Goal: Task Accomplishment & Management: Use online tool/utility

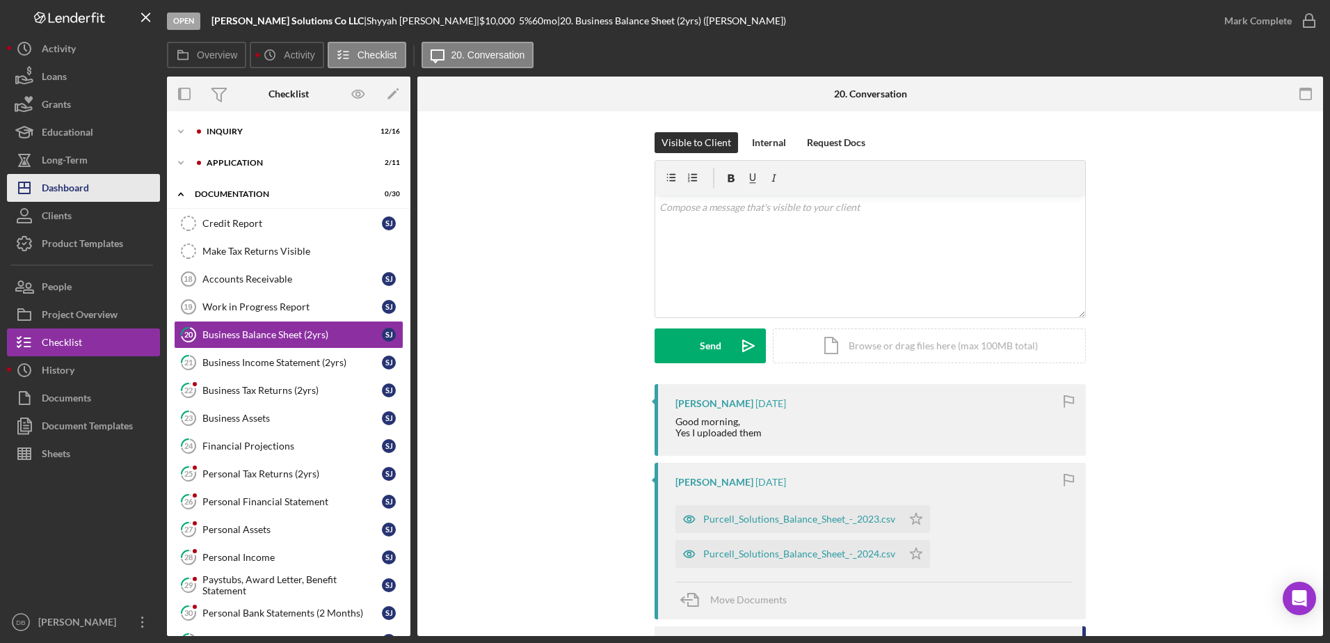
click at [56, 190] on div "Dashboard" at bounding box center [65, 189] width 47 height 31
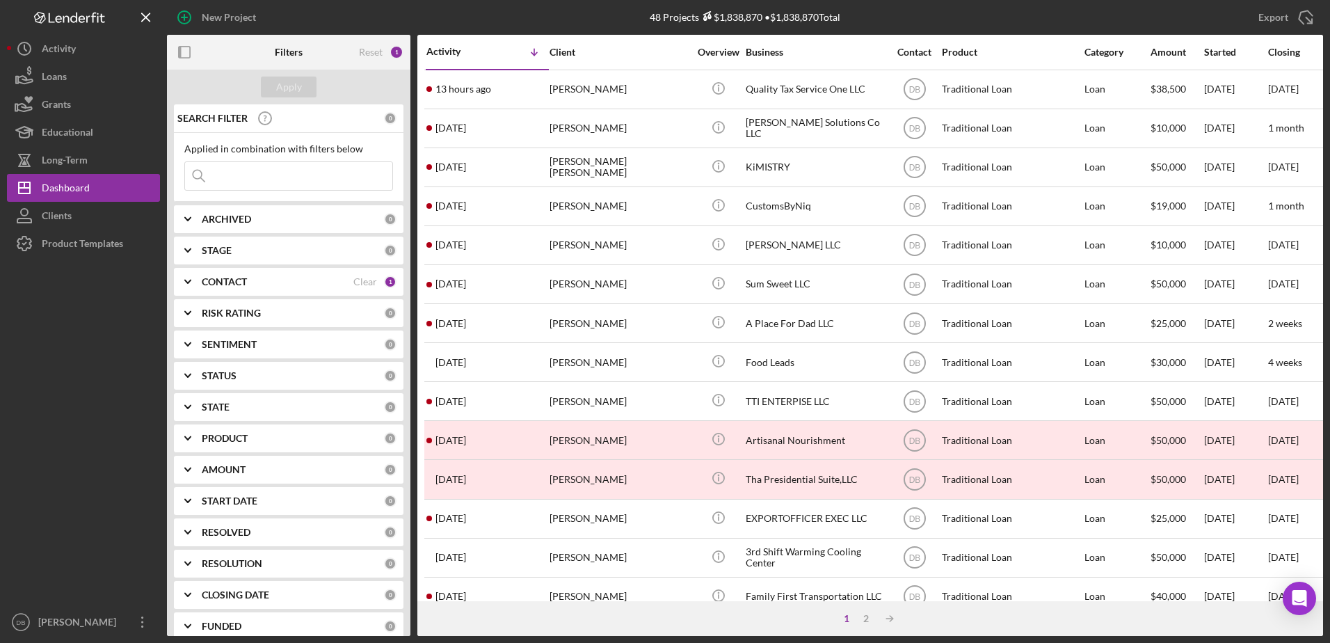
click at [283, 177] on input at bounding box center [288, 176] width 207 height 28
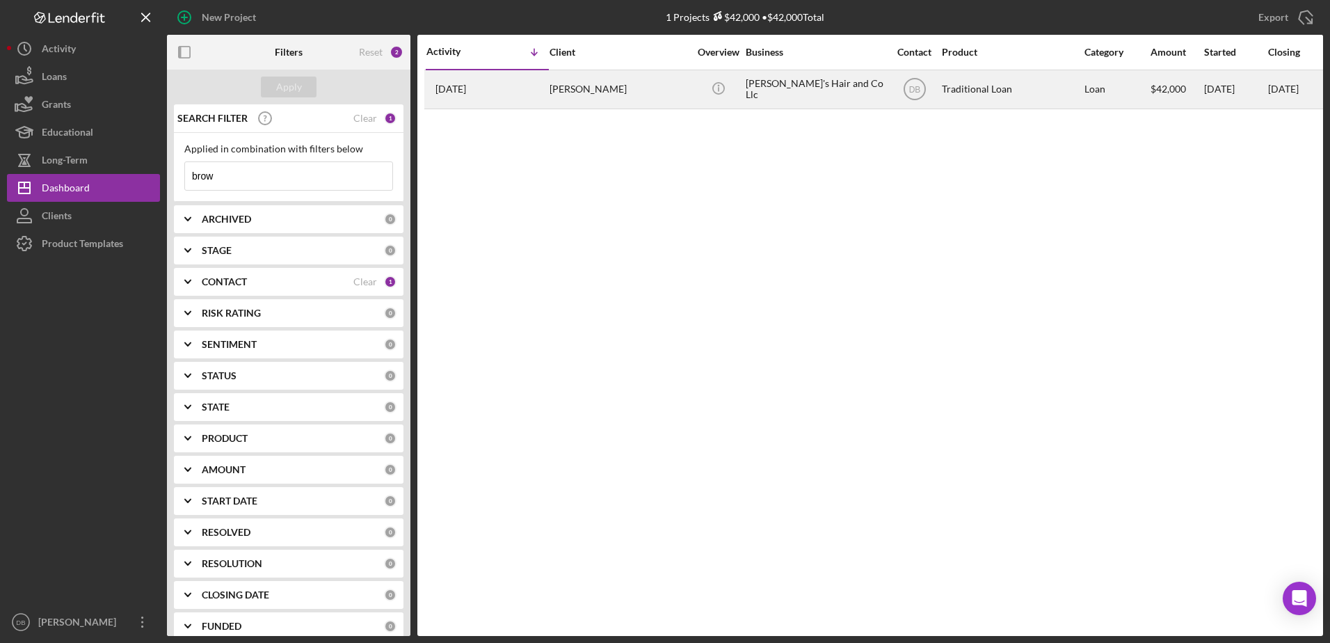
type input "brow"
click at [745, 86] on td "[PERSON_NAME]'s Hair and Co Llc" at bounding box center [816, 89] width 143 height 39
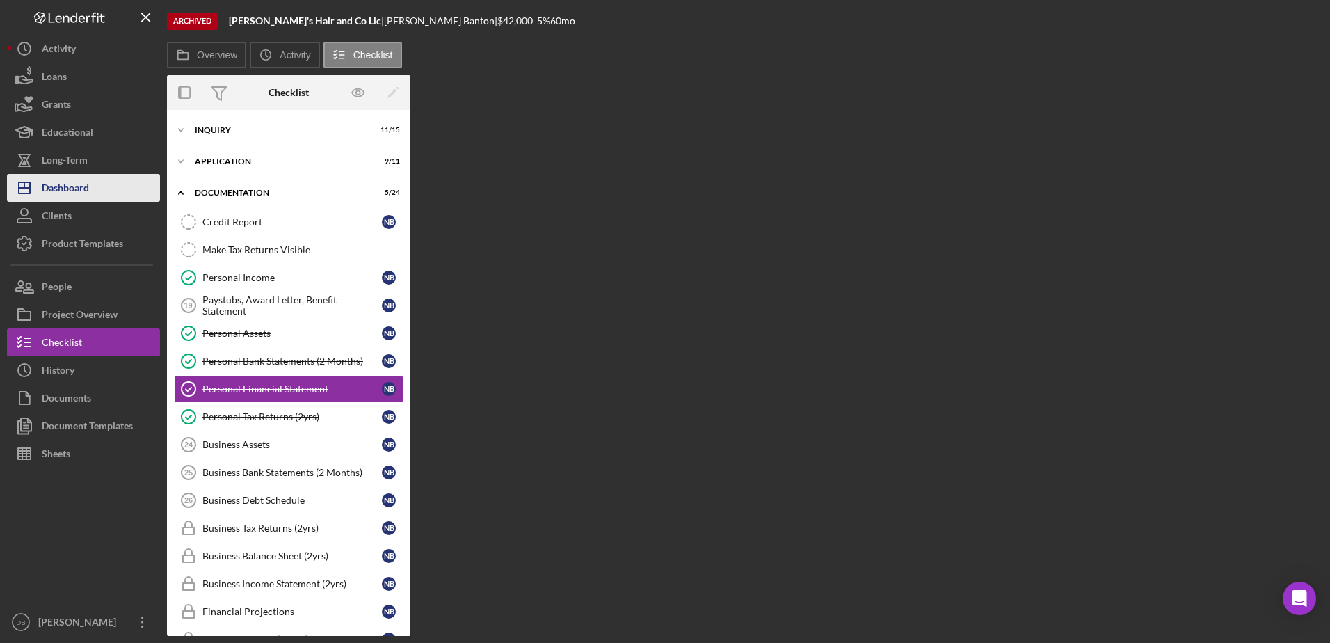
scroll to position [16, 0]
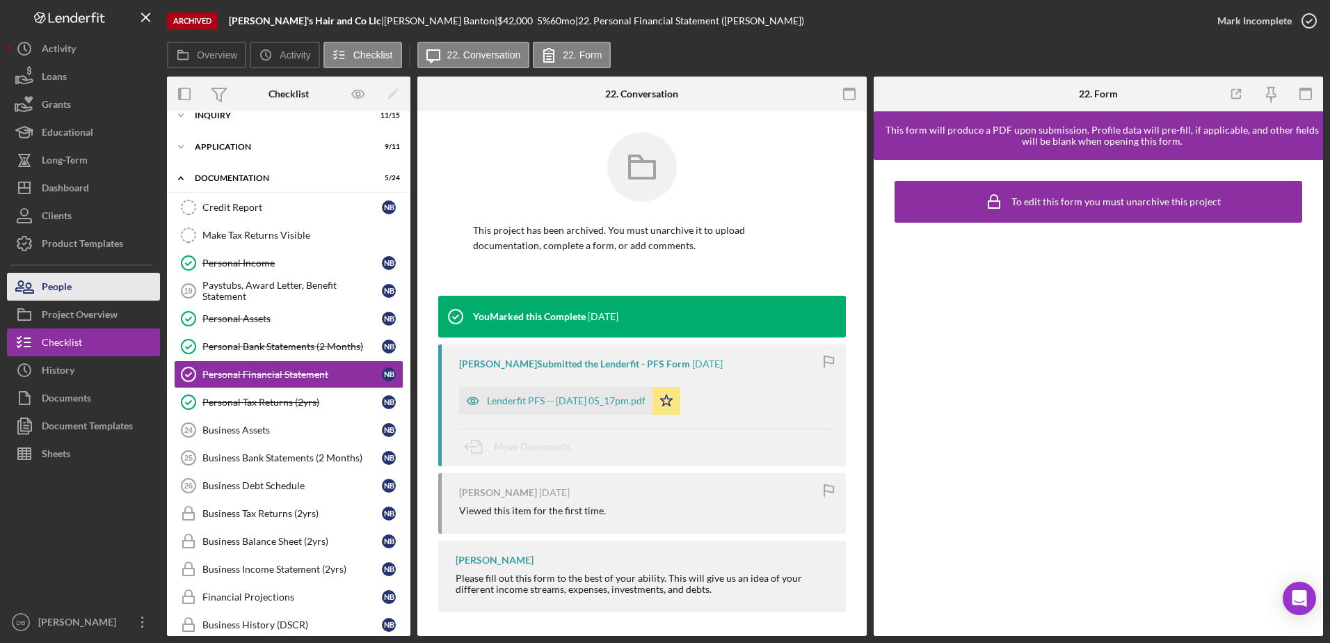
click at [72, 285] on button "People" at bounding box center [83, 287] width 153 height 28
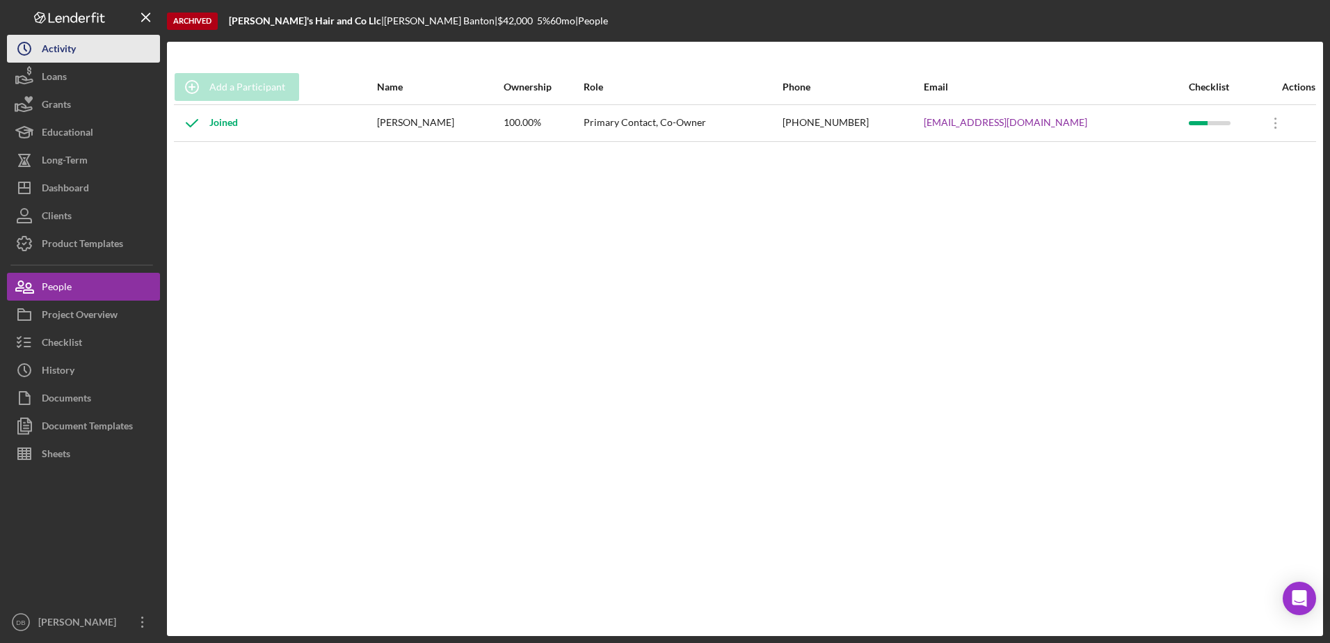
click at [79, 48] on button "Icon/History Activity" at bounding box center [83, 49] width 153 height 28
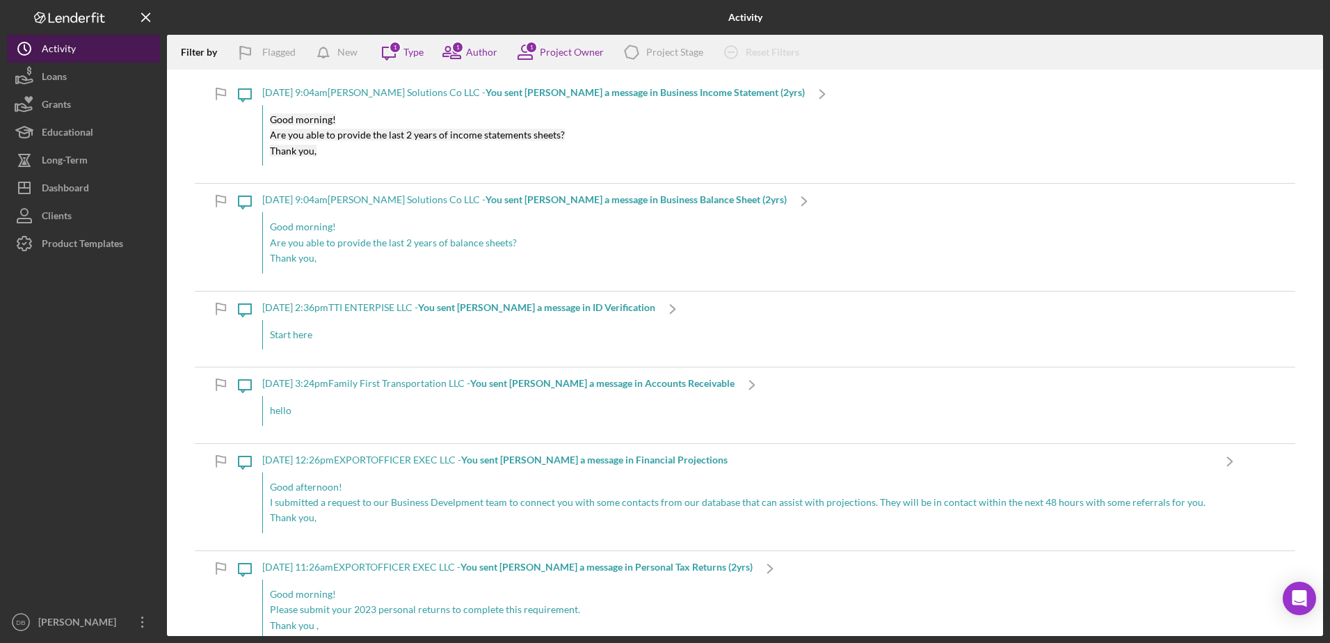
click at [68, 45] on div "Activity" at bounding box center [59, 50] width 34 height 31
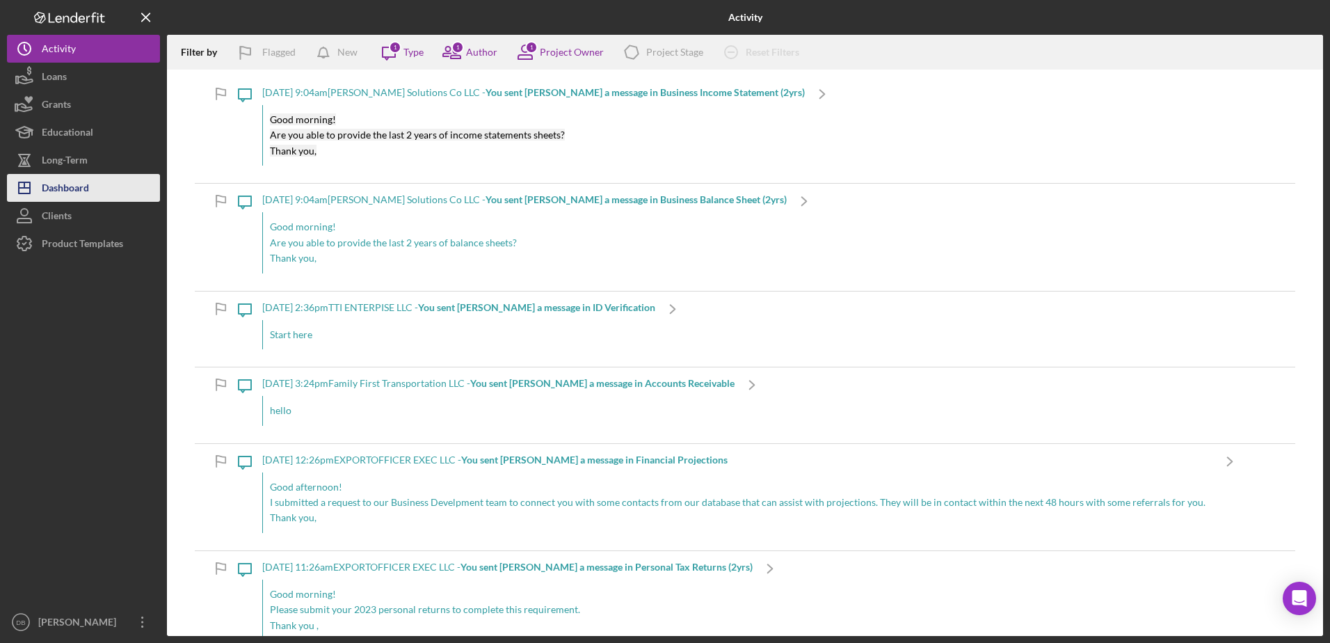
click at [74, 189] on div "Dashboard" at bounding box center [65, 189] width 47 height 31
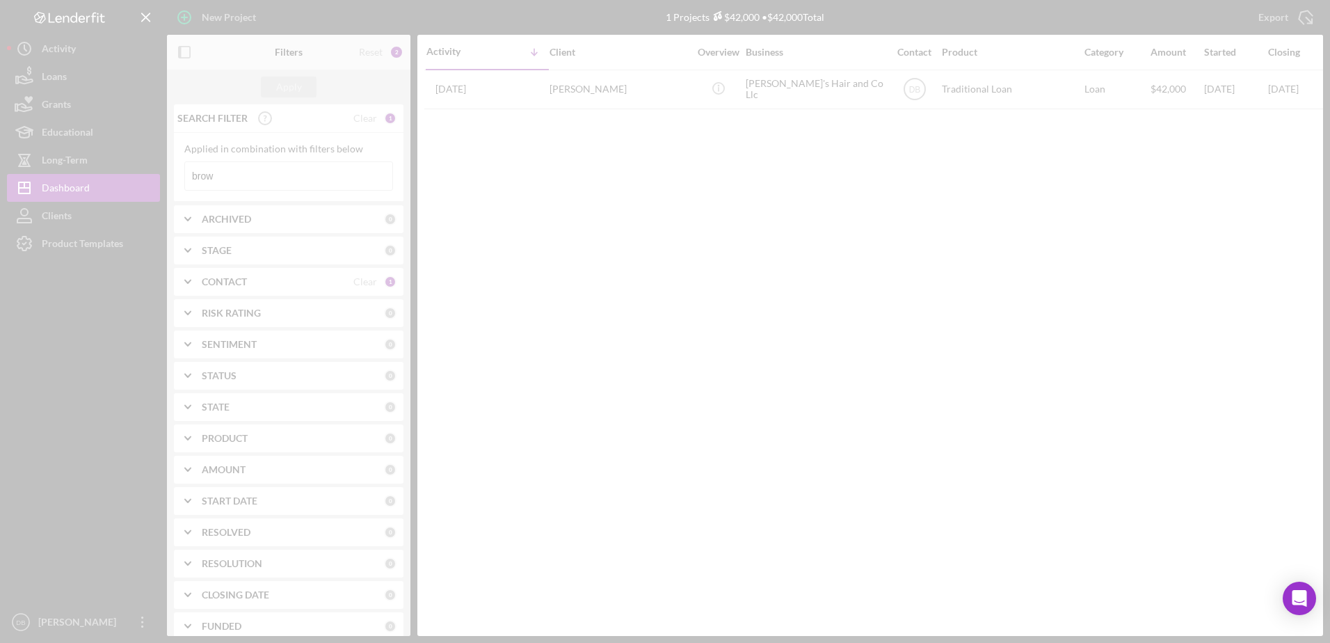
click at [280, 183] on div at bounding box center [665, 321] width 1330 height 643
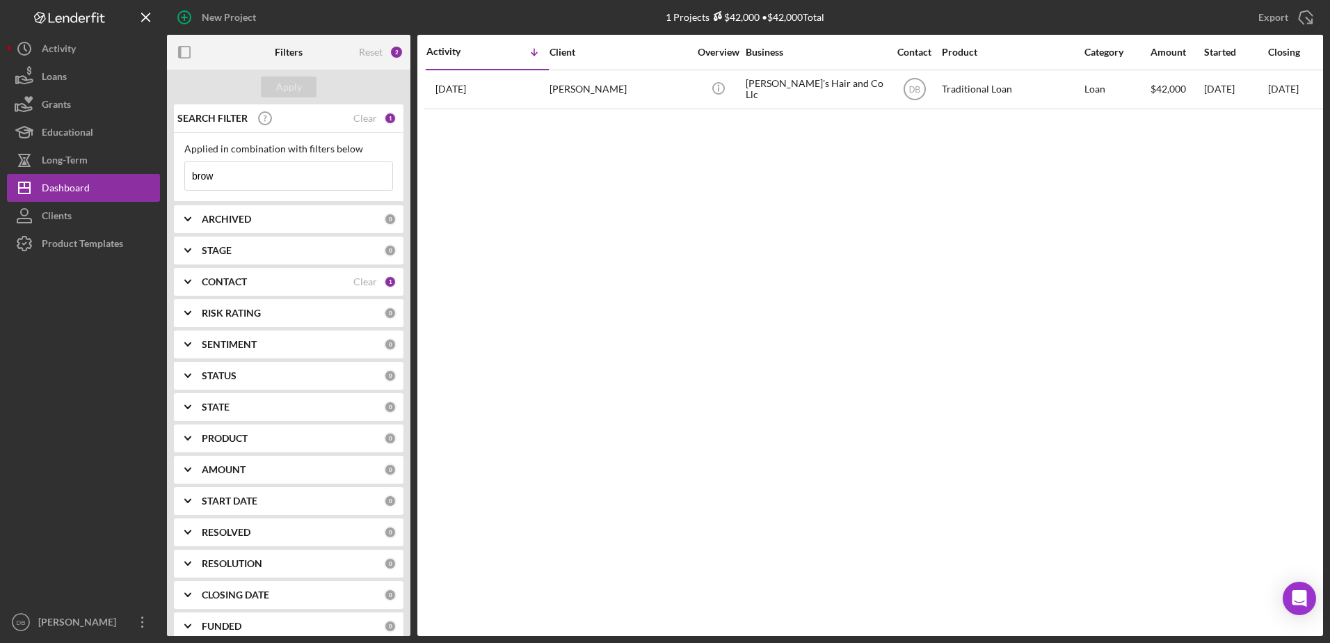
click at [281, 172] on input "brow" at bounding box center [288, 176] width 207 height 28
type input "brow keep"
click at [374, 278] on div "CONTACT Clear 1" at bounding box center [299, 281] width 195 height 13
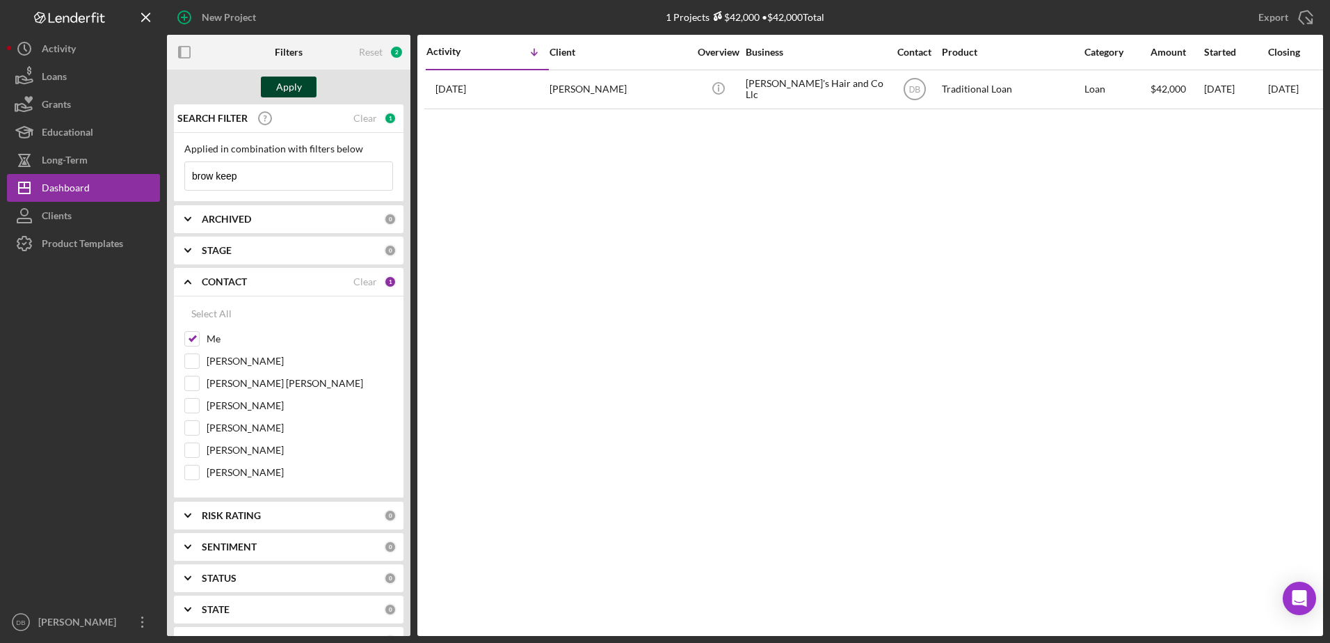
click at [288, 90] on div "Apply" at bounding box center [289, 87] width 26 height 21
click at [188, 345] on input "Me" at bounding box center [192, 339] width 14 height 14
checkbox input "false"
click at [290, 73] on div "Apply" at bounding box center [288, 87] width 243 height 35
click at [298, 88] on div "Apply" at bounding box center [289, 87] width 26 height 21
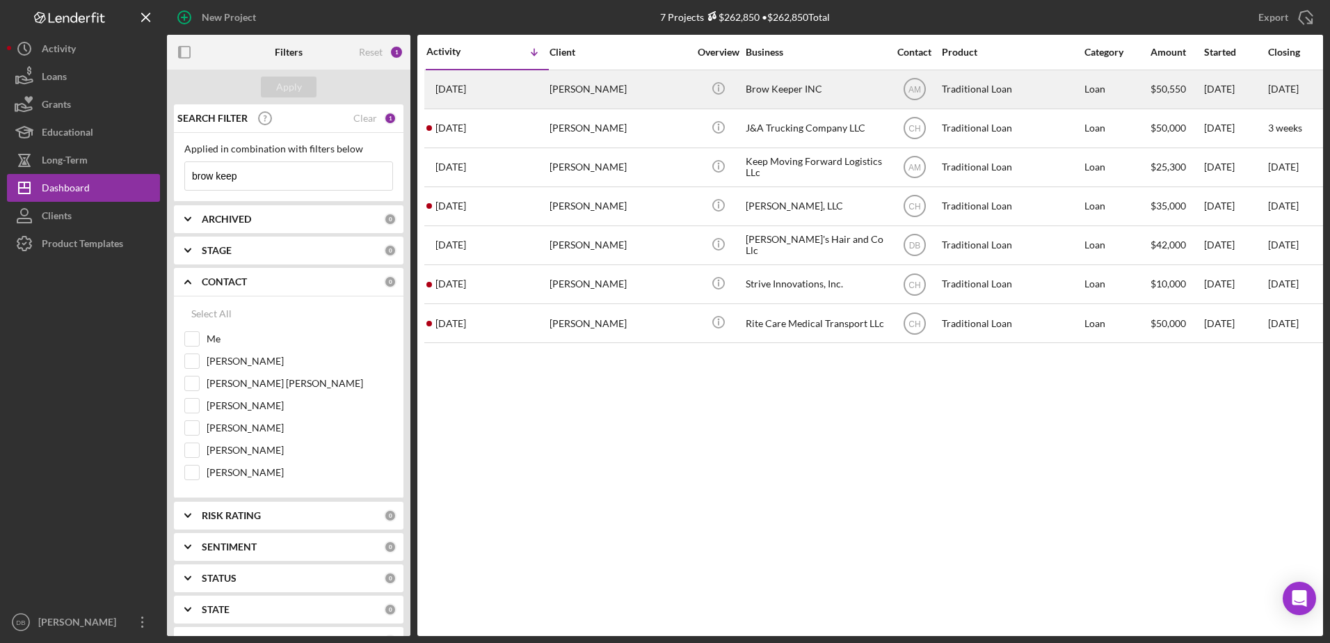
click at [600, 83] on div "[PERSON_NAME]" at bounding box center [619, 89] width 139 height 37
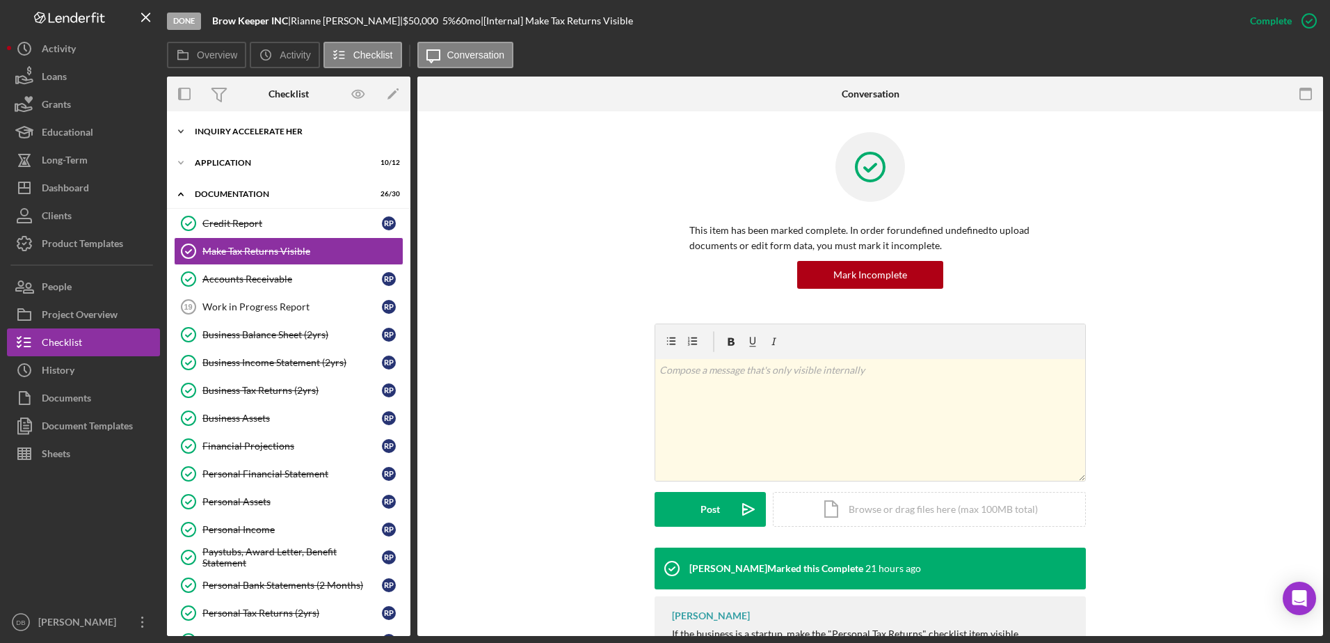
click at [211, 131] on div "Inquiry Accelerate Her" at bounding box center [294, 131] width 198 height 8
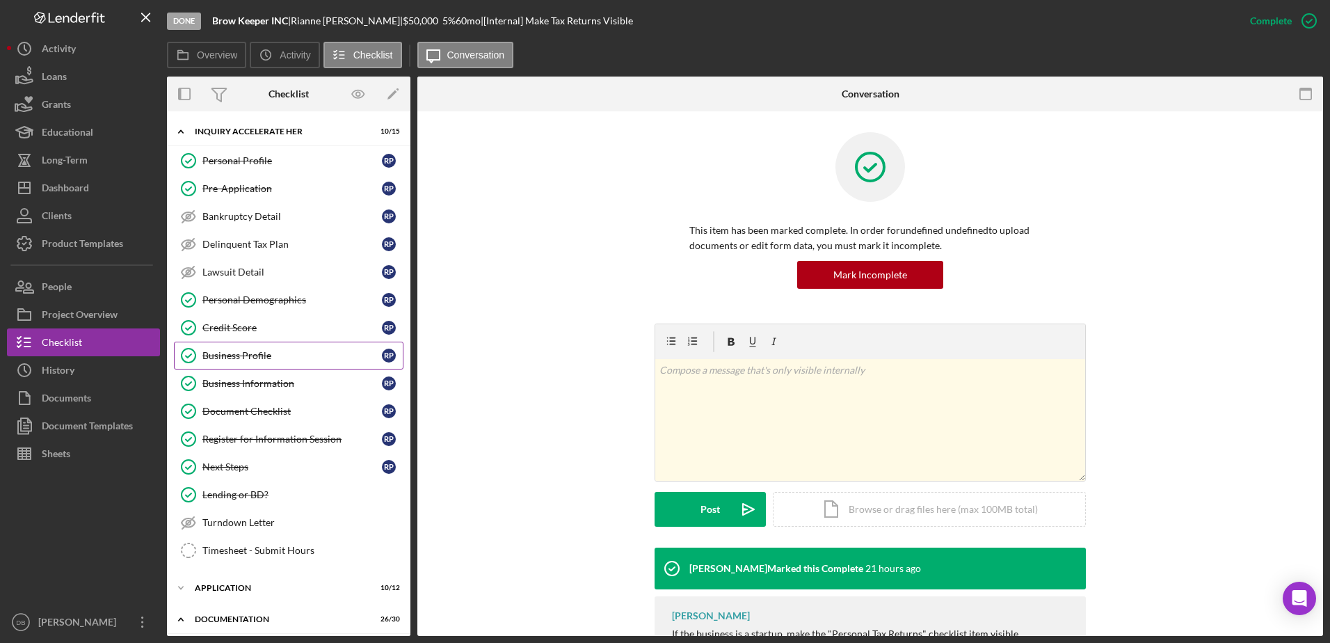
click at [274, 350] on div "Business Profile" at bounding box center [291, 355] width 179 height 11
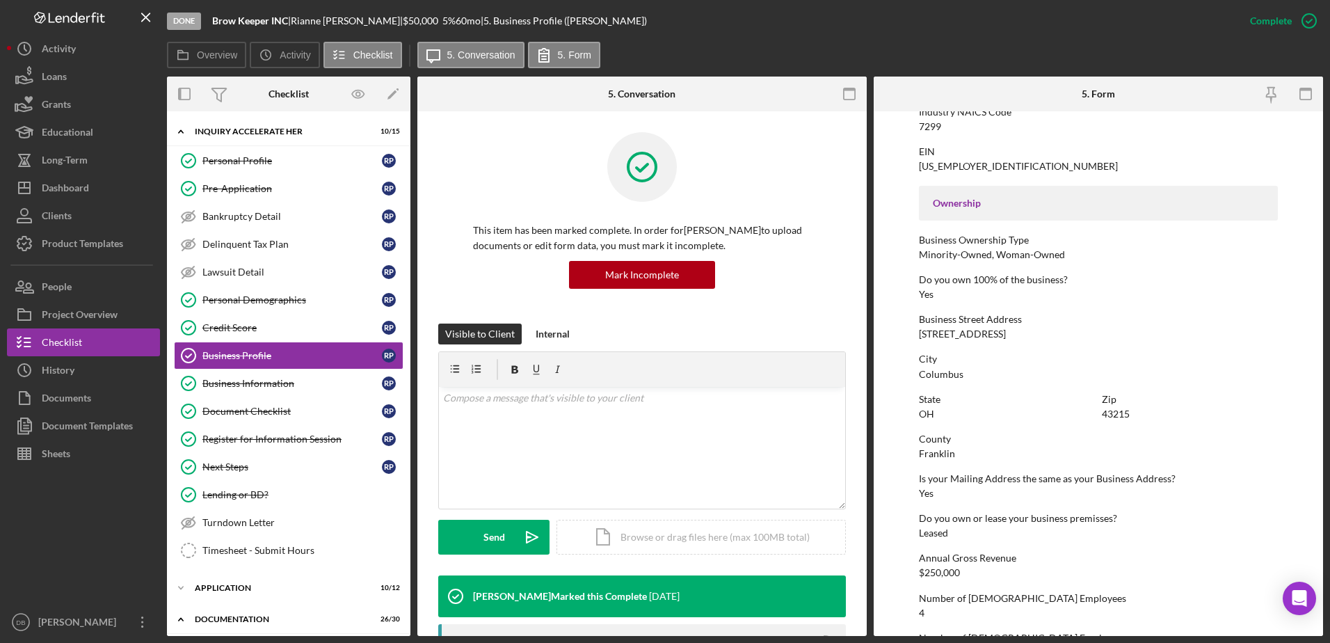
scroll to position [417, 0]
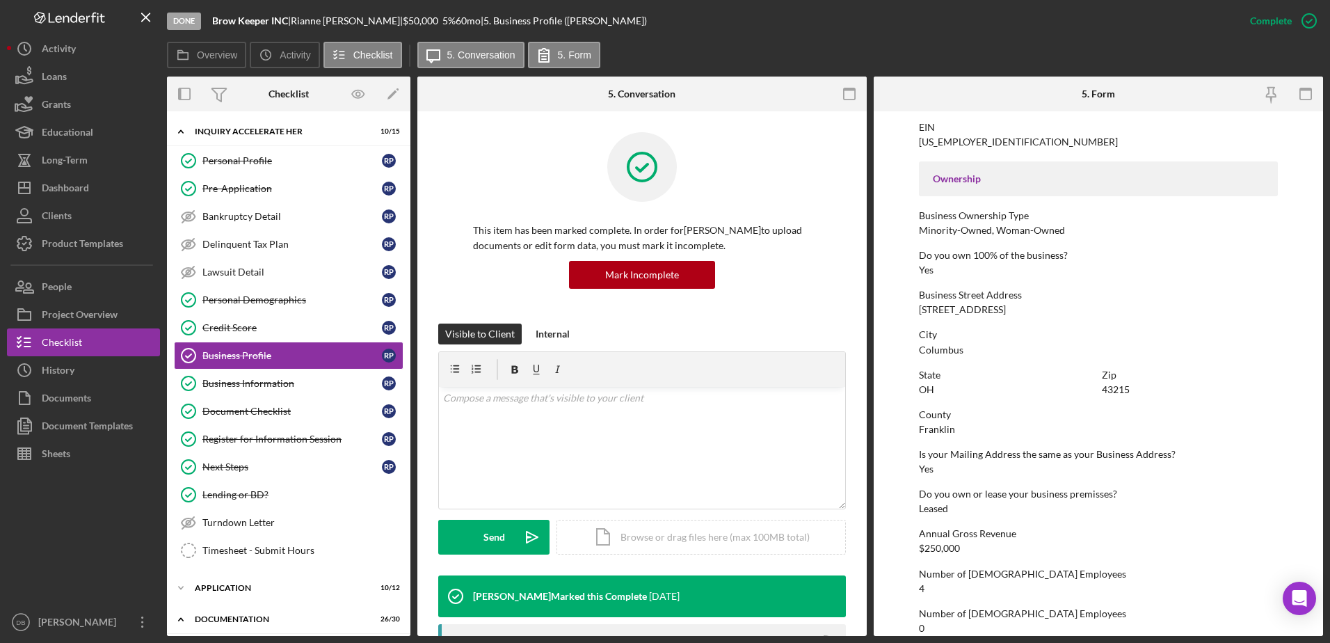
drag, startPoint x: 1002, startPoint y: 306, endPoint x: 908, endPoint y: 309, distance: 94.6
click at [908, 309] on form "To edit this form you must mark this item incomplete Business Name Brow Keeper …" at bounding box center [1098, 373] width 449 height 525
click at [259, 157] on div "Personal Profile" at bounding box center [291, 160] width 179 height 11
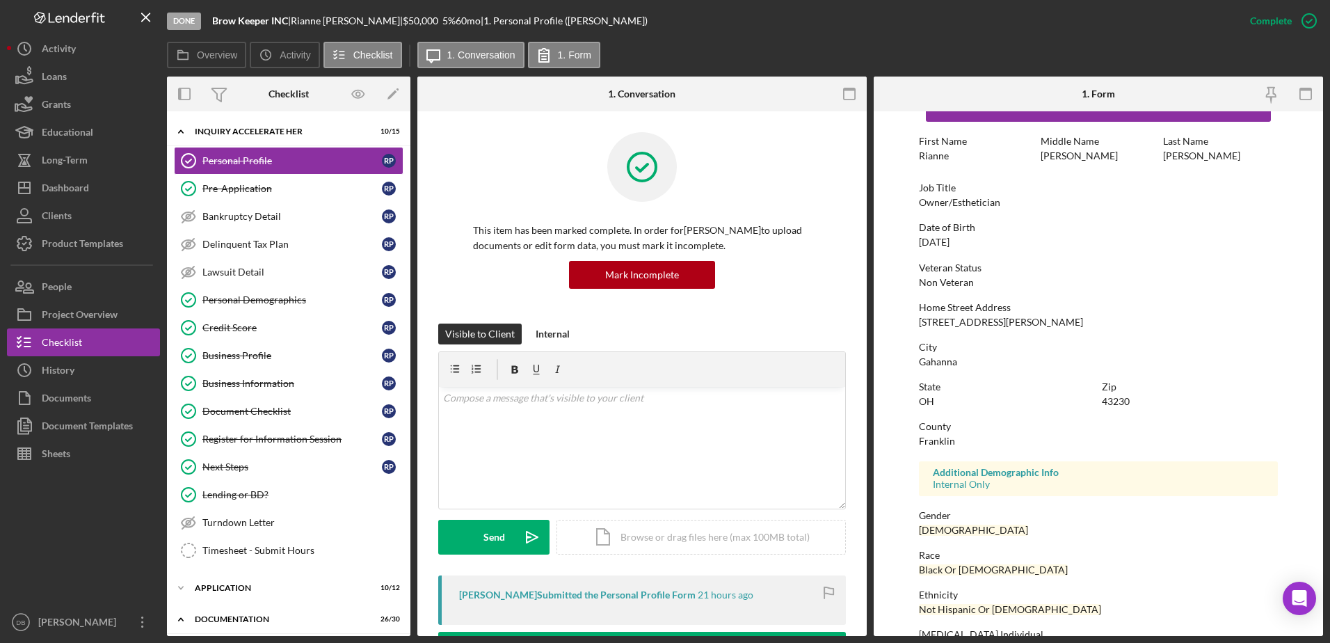
scroll to position [70, 0]
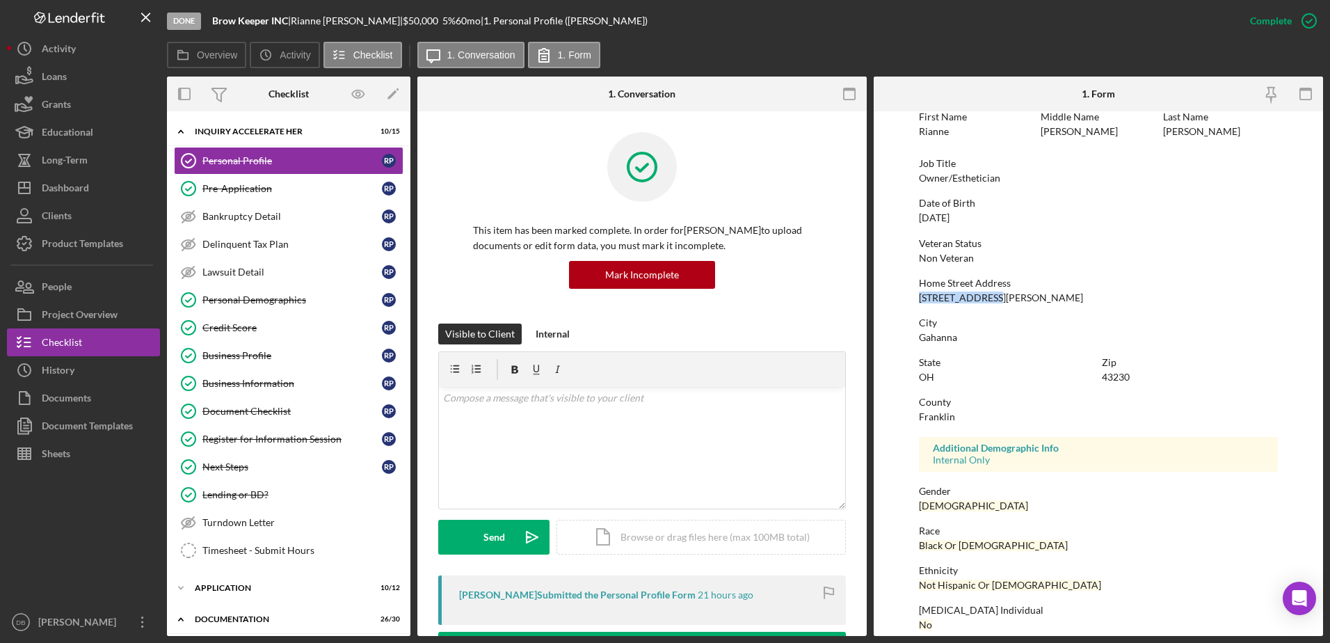
drag, startPoint x: 1001, startPoint y: 296, endPoint x: 908, endPoint y: 301, distance: 92.6
click at [908, 301] on form "To edit this form you must mark this item incomplete First Name [PERSON_NAME] M…" at bounding box center [1098, 373] width 449 height 525
copy div "[STREET_ADDRESS][PERSON_NAME]"
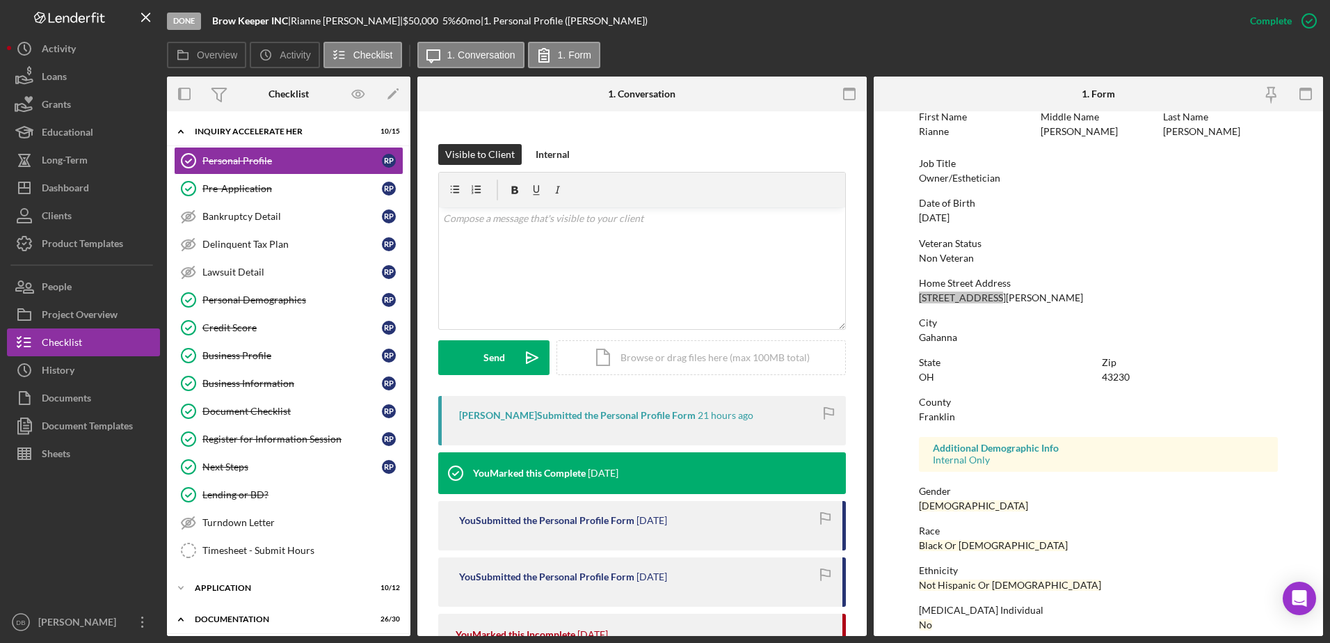
scroll to position [0, 0]
